Goal: Transaction & Acquisition: Purchase product/service

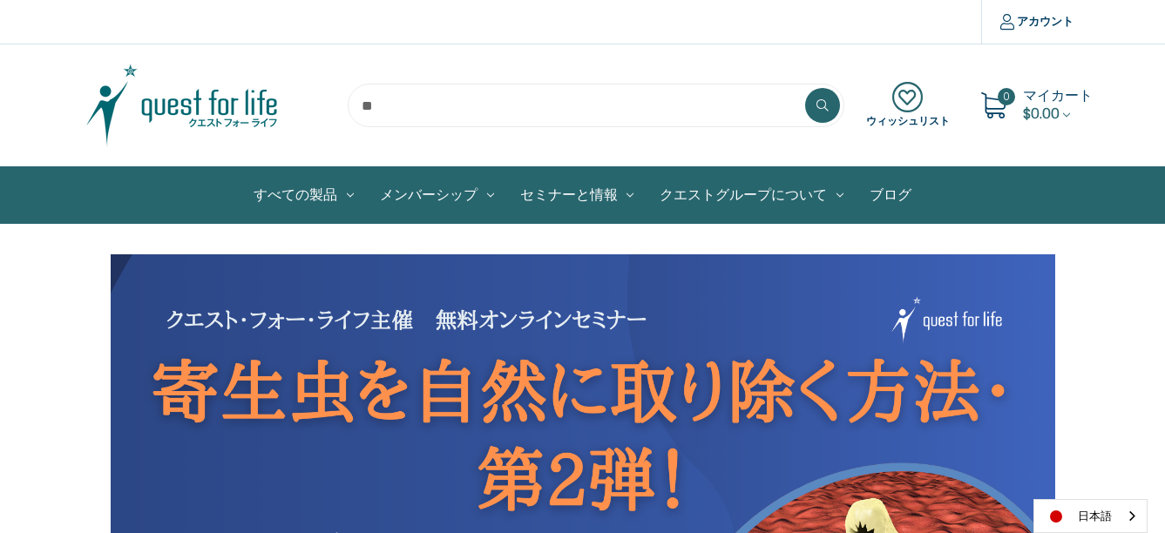
drag, startPoint x: 393, startPoint y: 103, endPoint x: 393, endPoint y: 118, distance: 14.8
click at [392, 104] on input "search" at bounding box center [596, 106] width 497 height 44
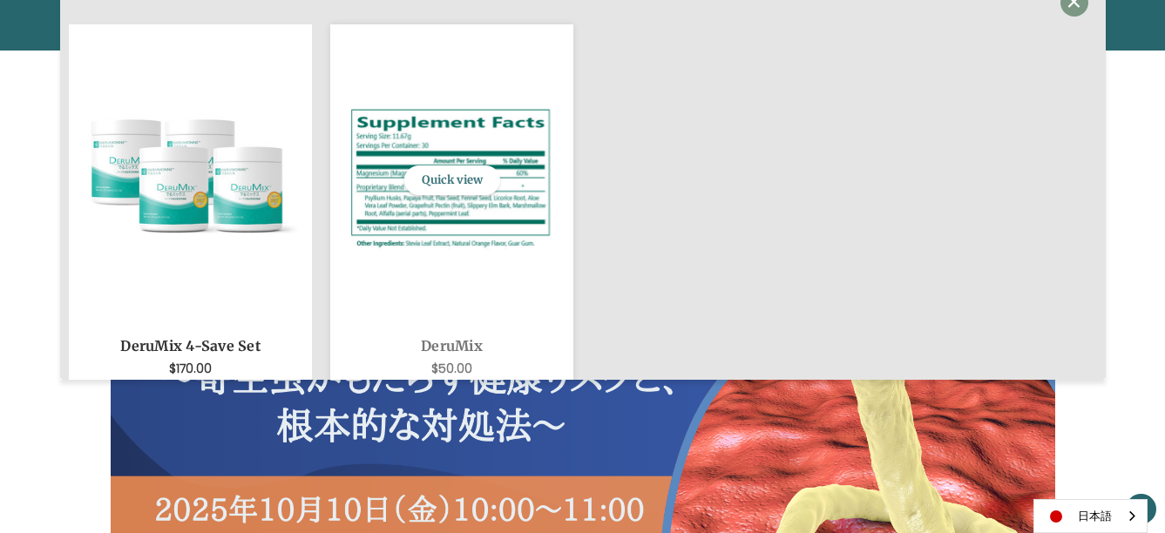
scroll to position [174, 0]
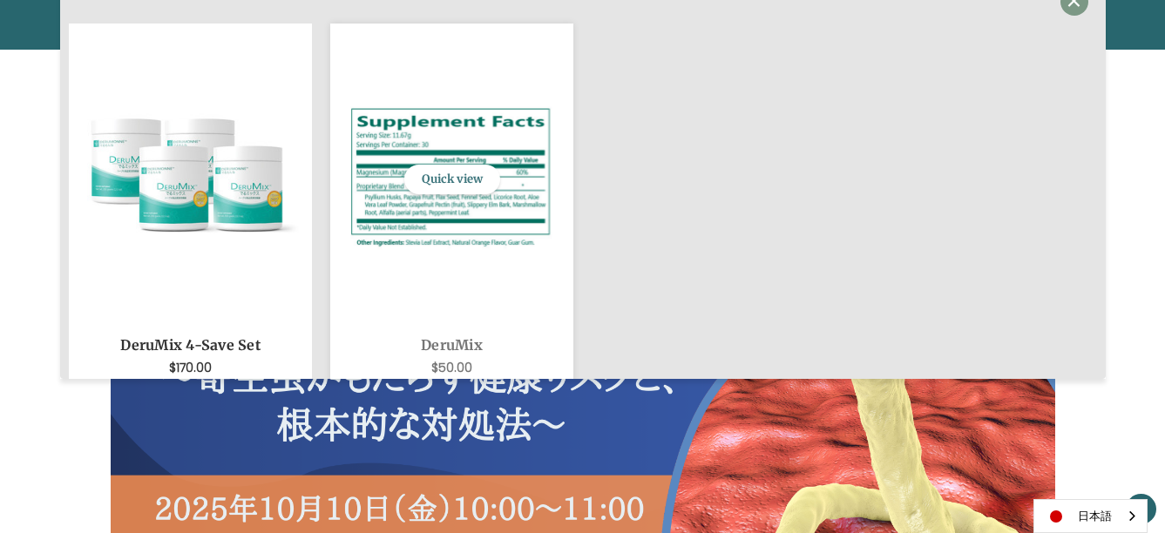
type input "******"
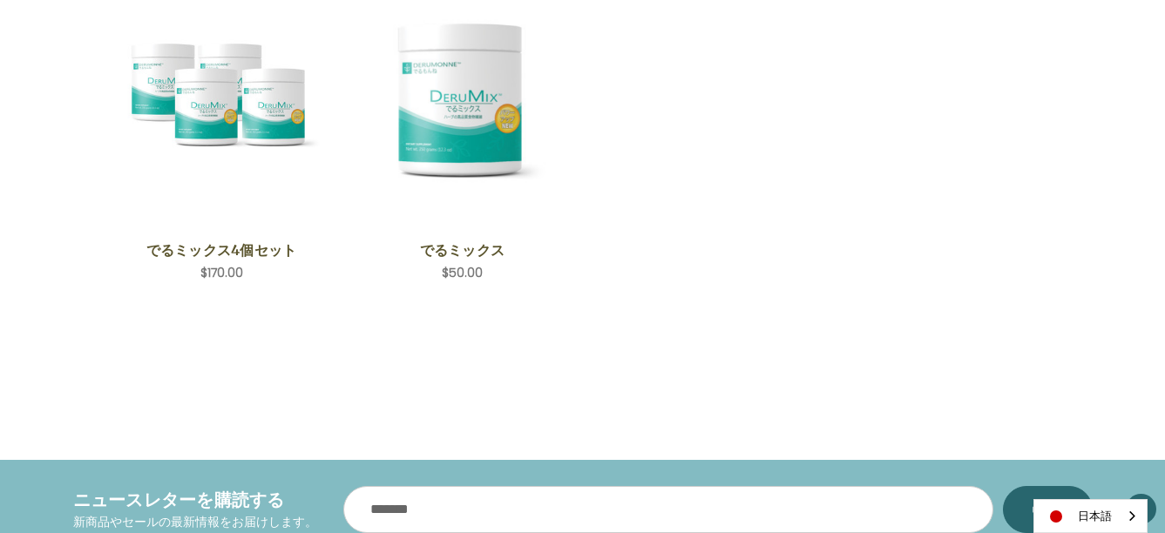
scroll to position [697, 0]
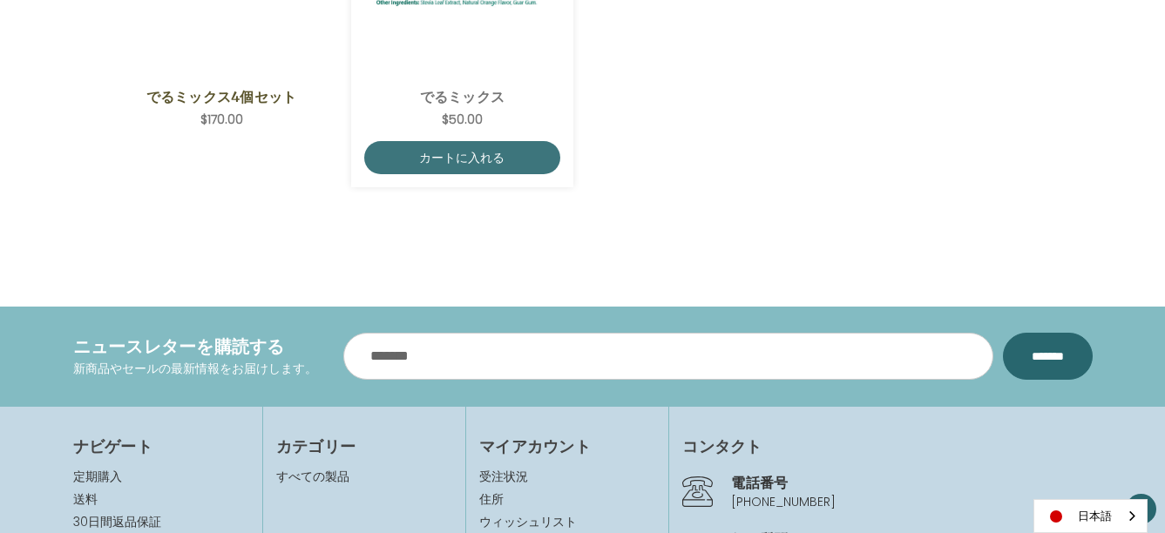
click at [480, 99] on link "でるミックス" at bounding box center [462, 96] width 177 height 21
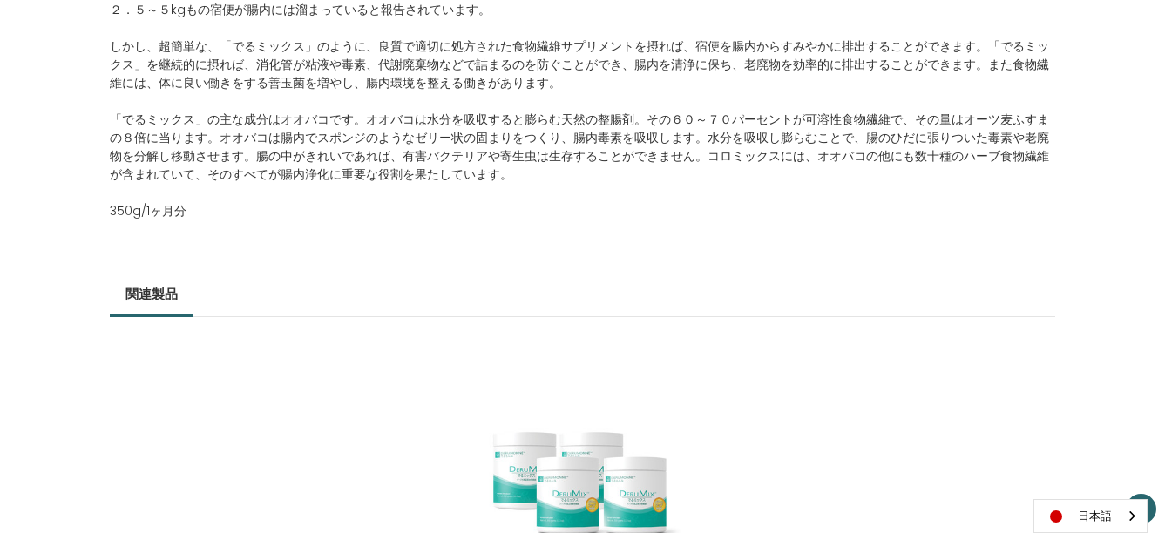
scroll to position [1394, 0]
